Goal: Task Accomplishment & Management: Manage account settings

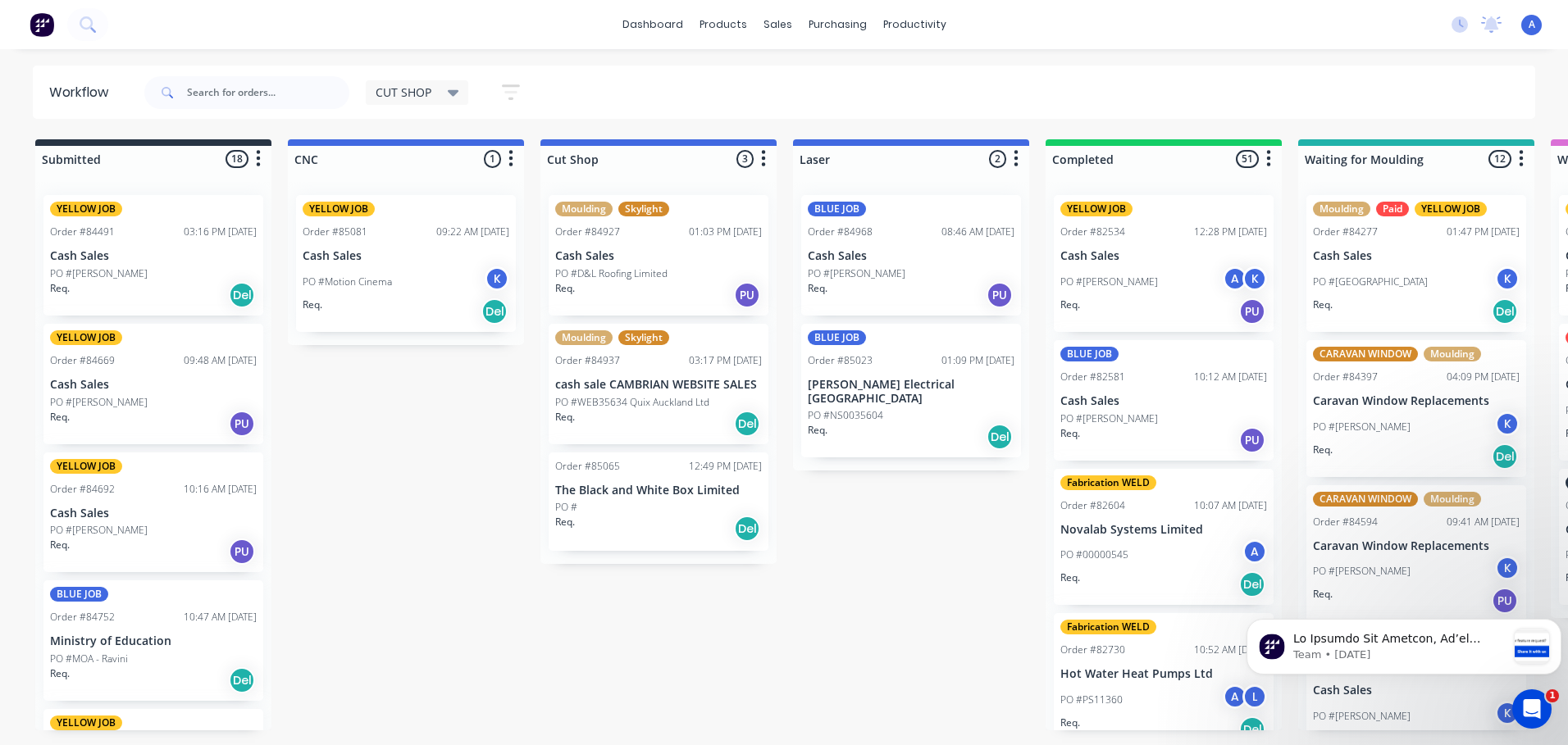
click at [624, 519] on div "Req. Del" at bounding box center [659, 529] width 207 height 28
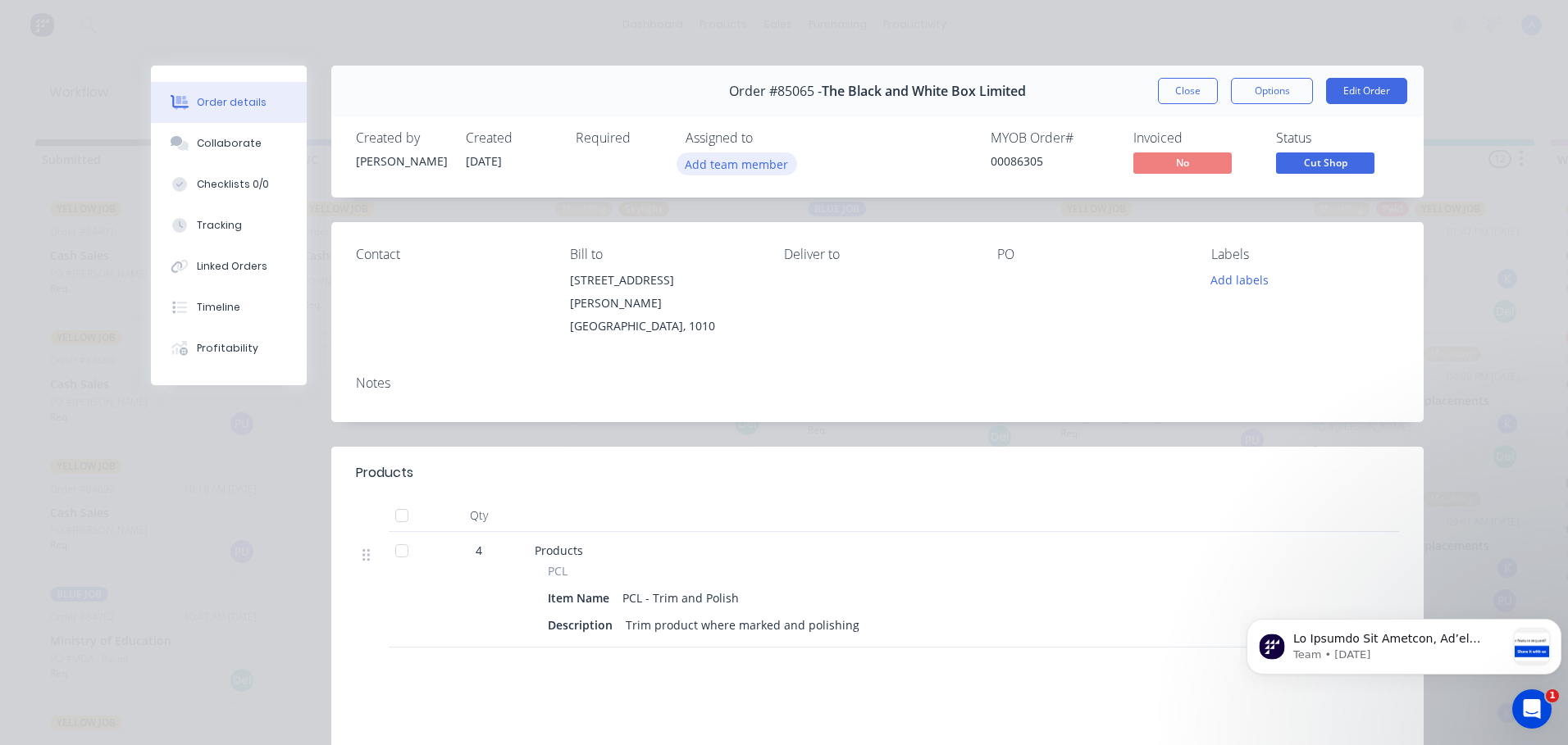
click at [742, 167] on button "Add team member" at bounding box center [737, 163] width 121 height 22
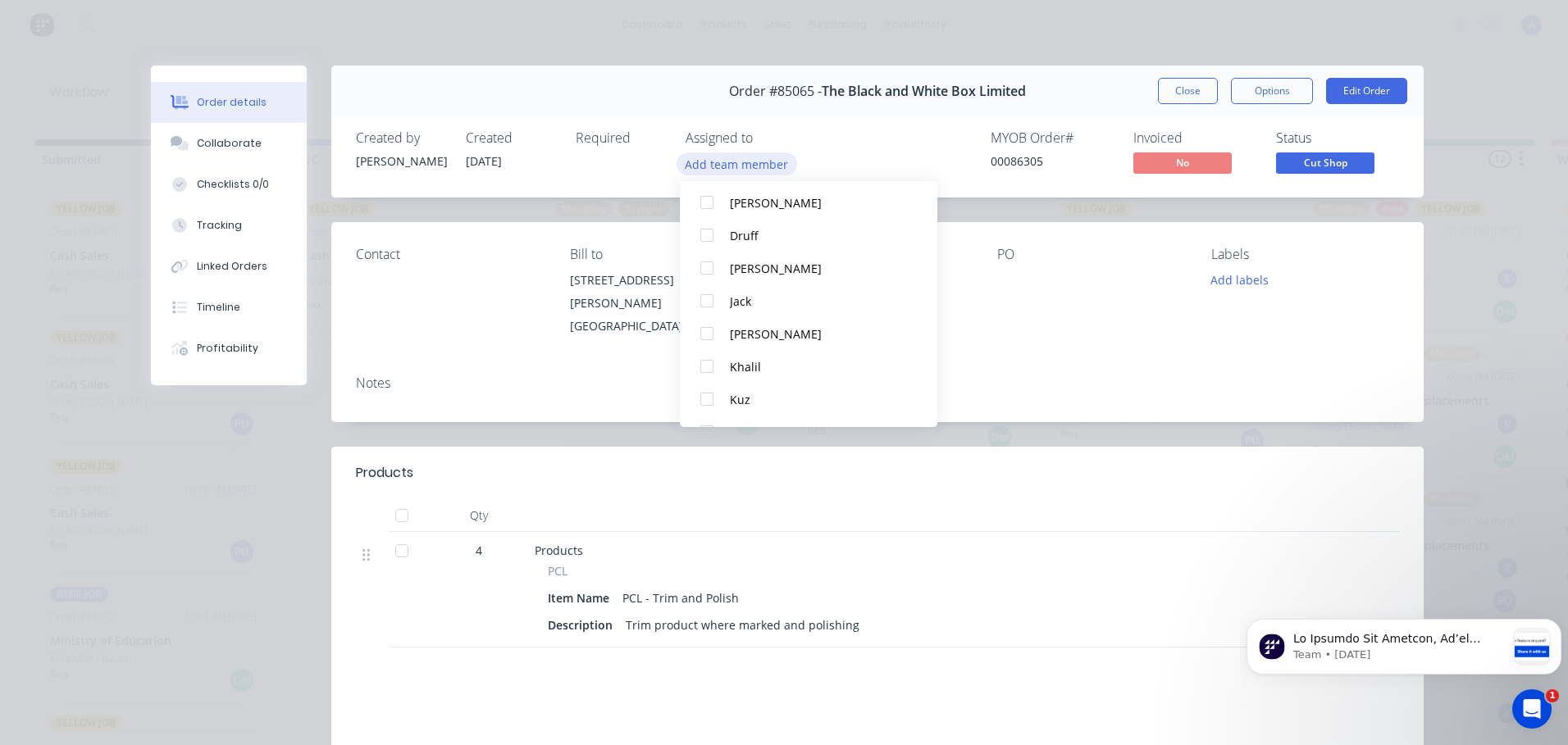
scroll to position [123, 0]
click at [749, 371] on button "Khalil" at bounding box center [808, 362] width 257 height 33
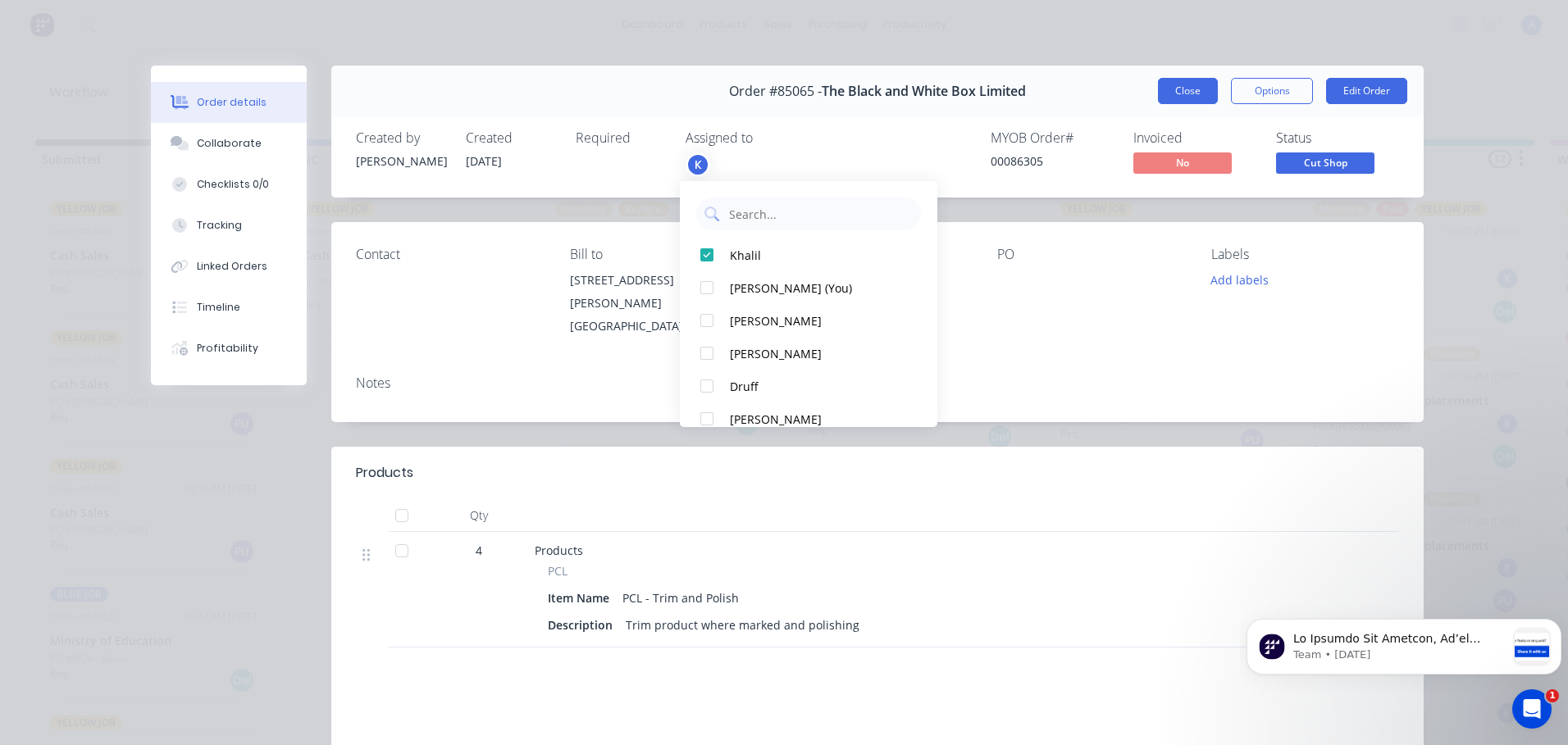
click at [1175, 99] on button "Close" at bounding box center [1187, 91] width 60 height 27
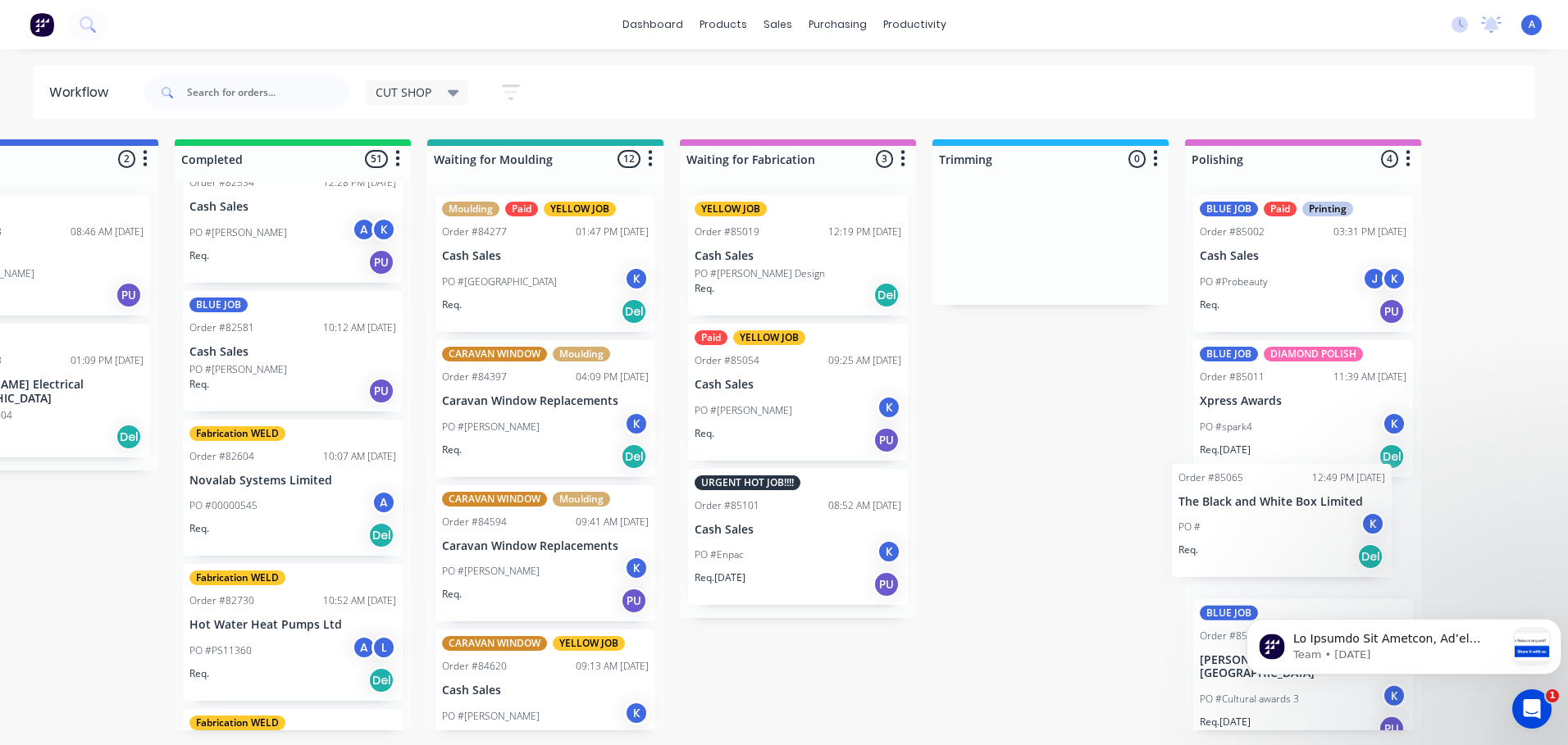
scroll to position [0, 879]
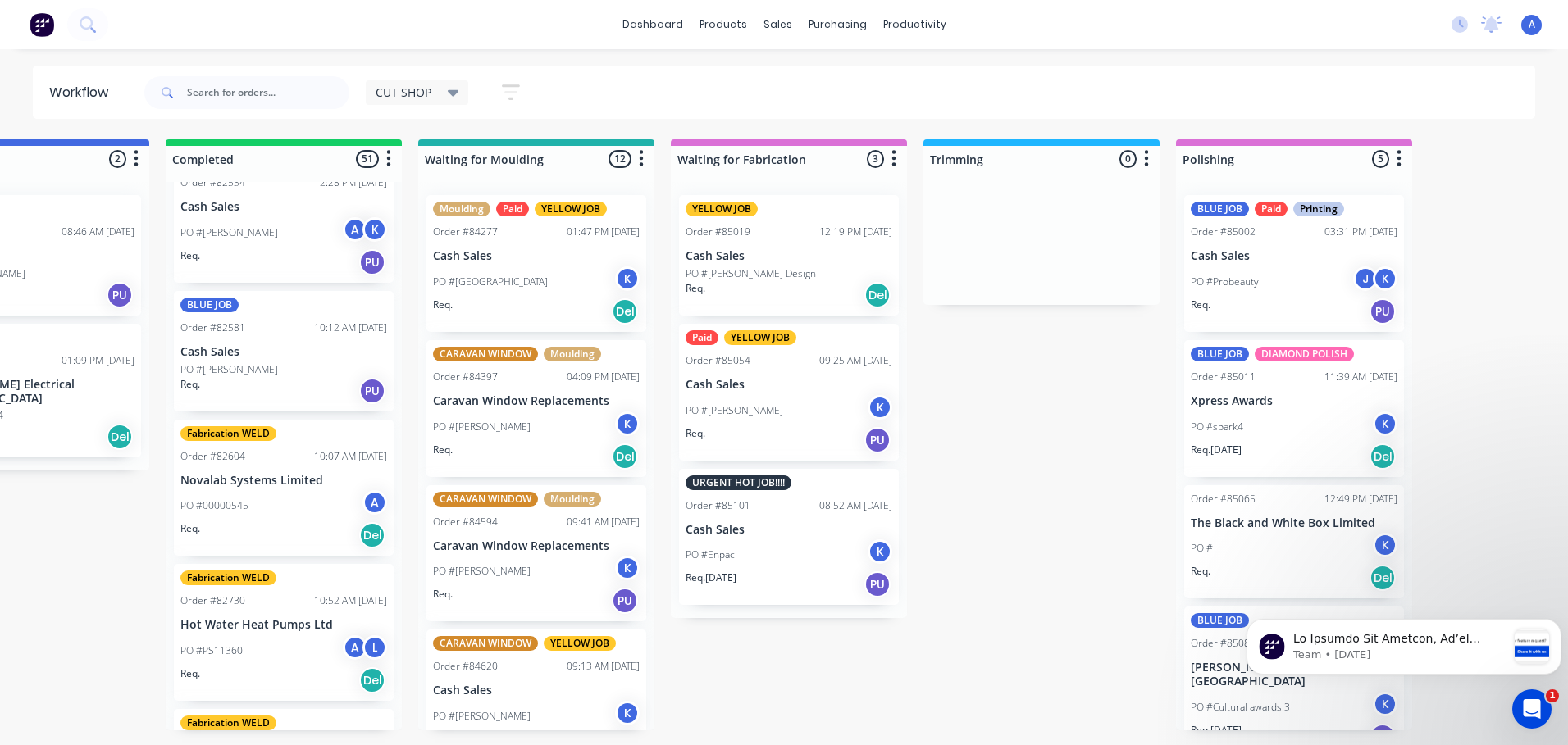
click at [445, 99] on div "CUT SHOP" at bounding box center [417, 92] width 84 height 15
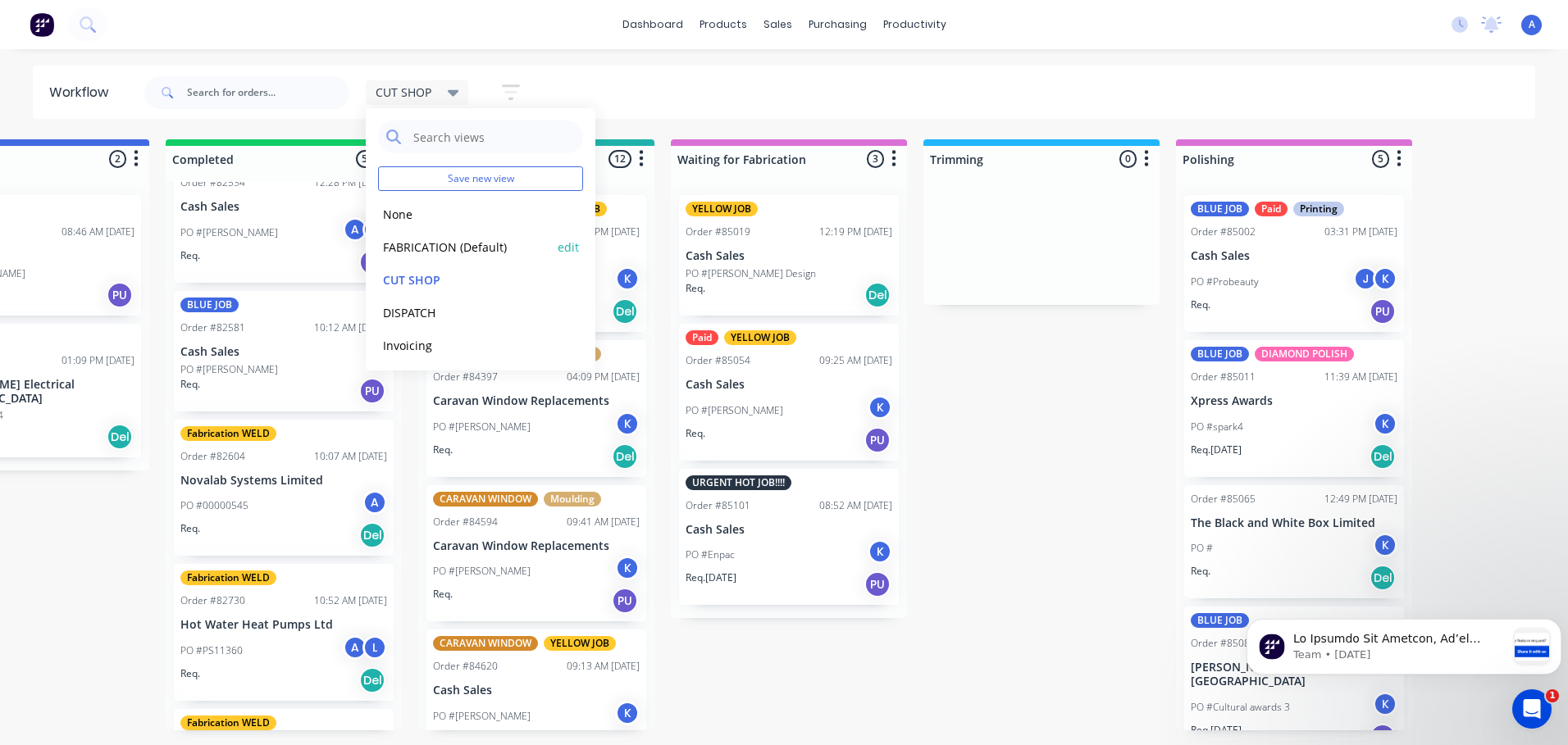
click at [464, 247] on button "FABRICATION (Default)" at bounding box center [465, 247] width 175 height 19
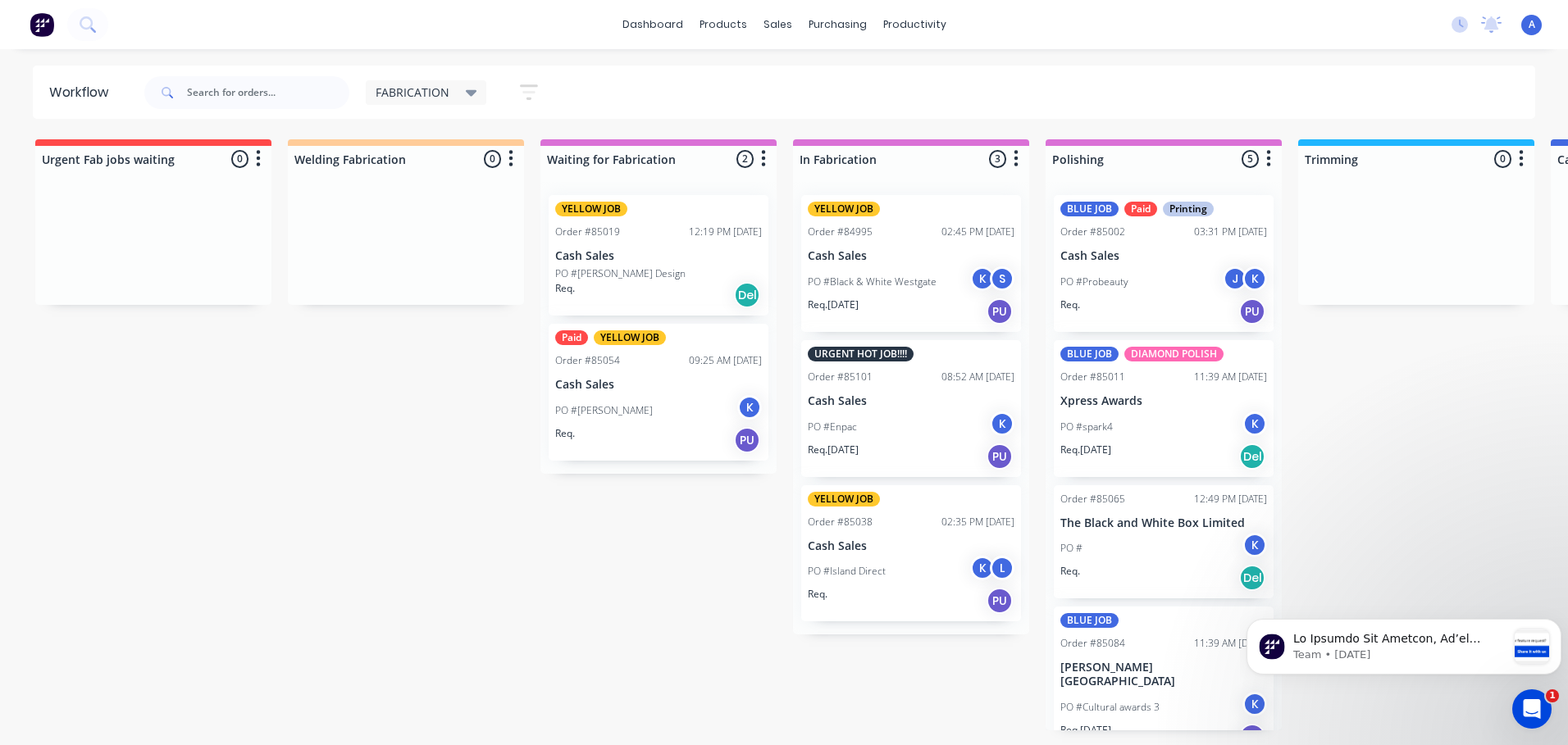
click at [911, 424] on div "PO #Enpac K" at bounding box center [911, 427] width 207 height 31
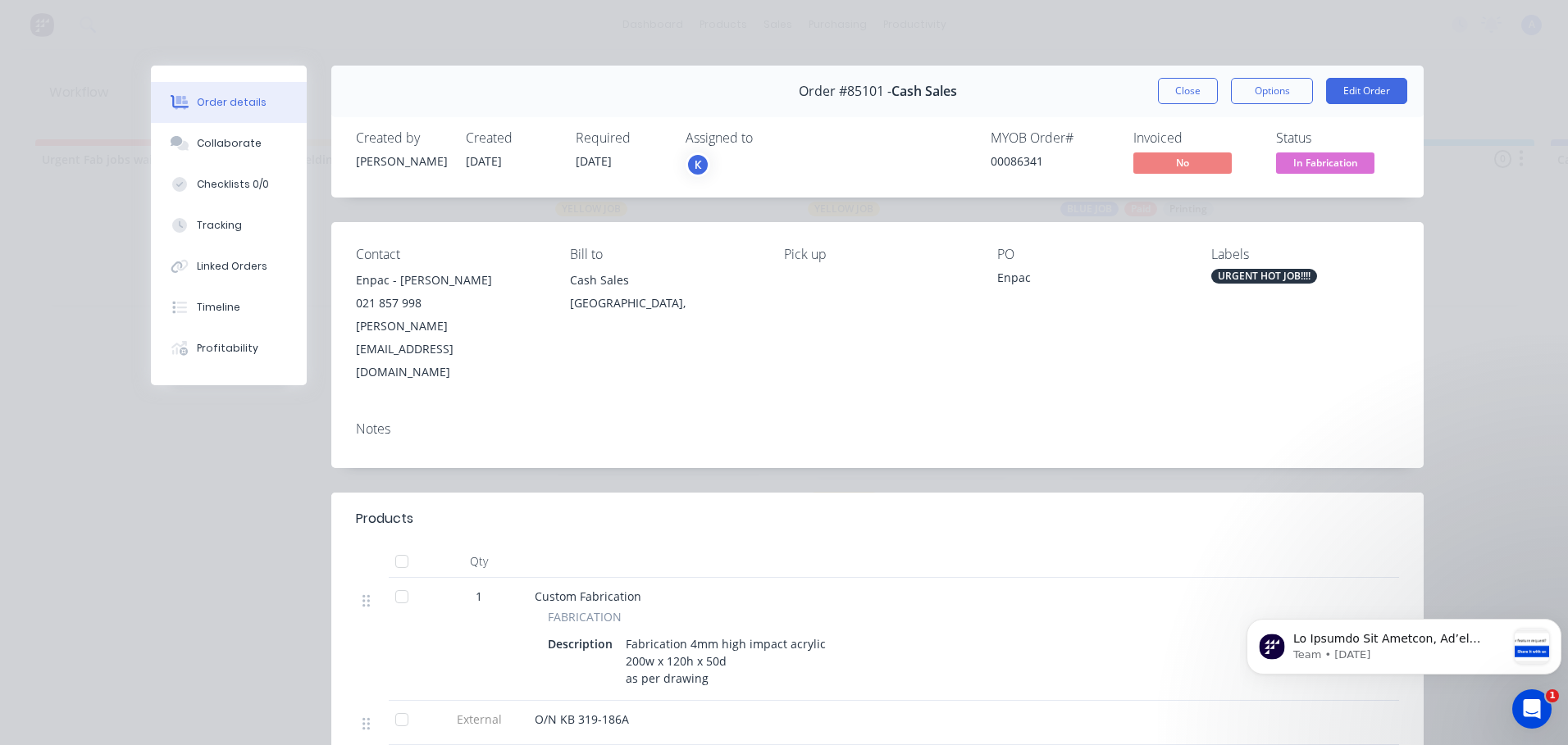
click at [727, 157] on div "K" at bounding box center [767, 164] width 164 height 25
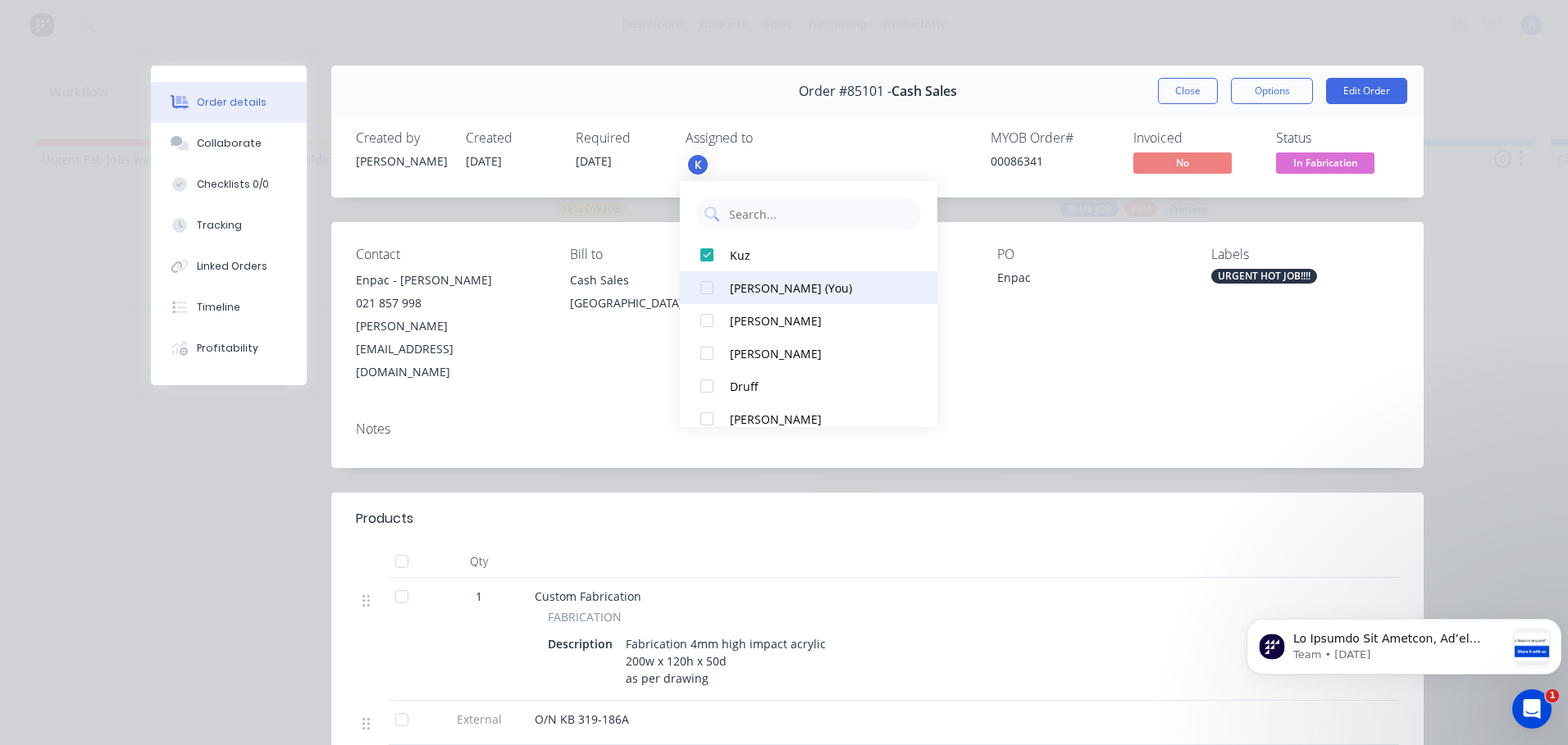
click at [770, 287] on div "[PERSON_NAME] (You)" at bounding box center [816, 288] width 173 height 17
click at [1187, 97] on button "Close" at bounding box center [1187, 91] width 60 height 27
